Goal: Entertainment & Leisure: Consume media (video, audio)

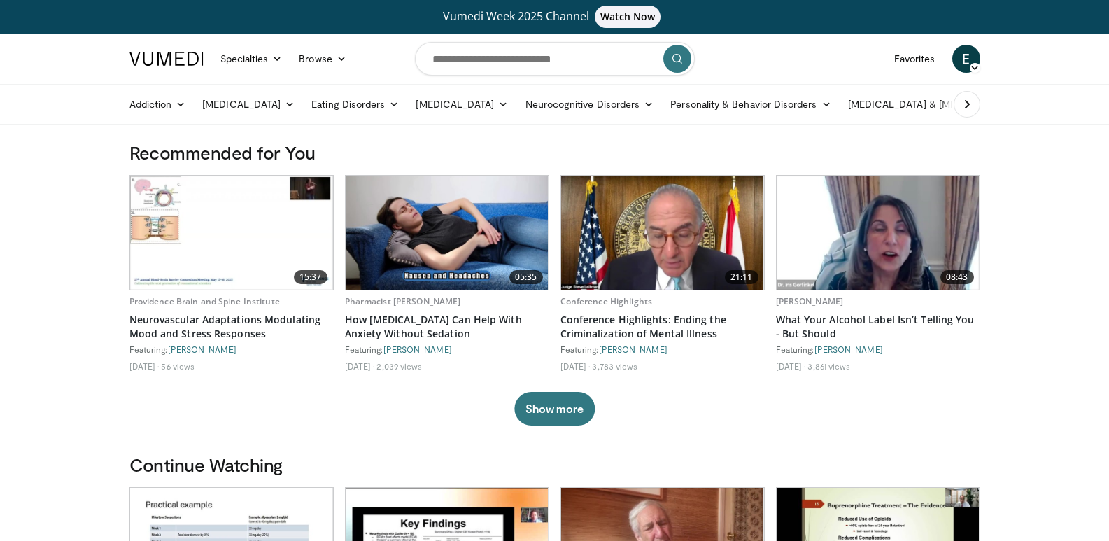
click at [465, 257] on img at bounding box center [447, 233] width 203 height 114
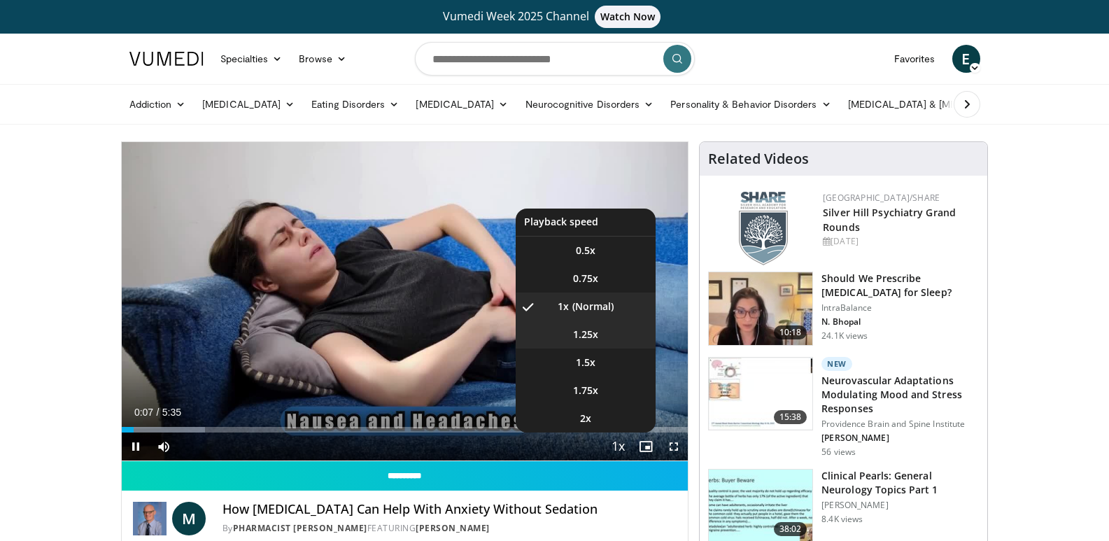
click at [589, 339] on span "1.25x" at bounding box center [585, 334] width 25 height 14
click at [594, 361] on span "1.5x" at bounding box center [586, 362] width 20 height 14
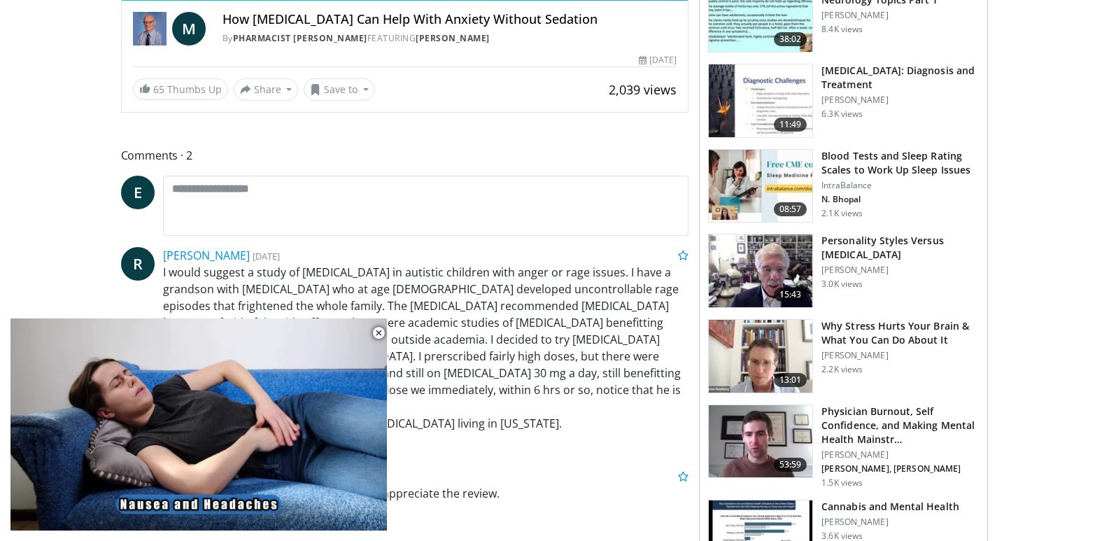
scroll to position [699, 0]
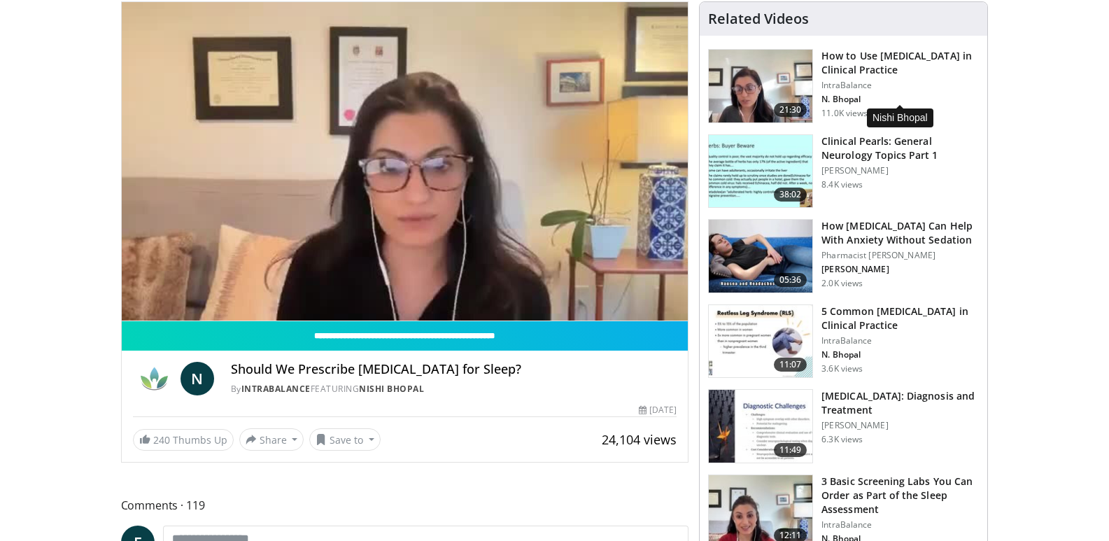
scroll to position [70, 0]
